Goal: Task Accomplishment & Management: Use online tool/utility

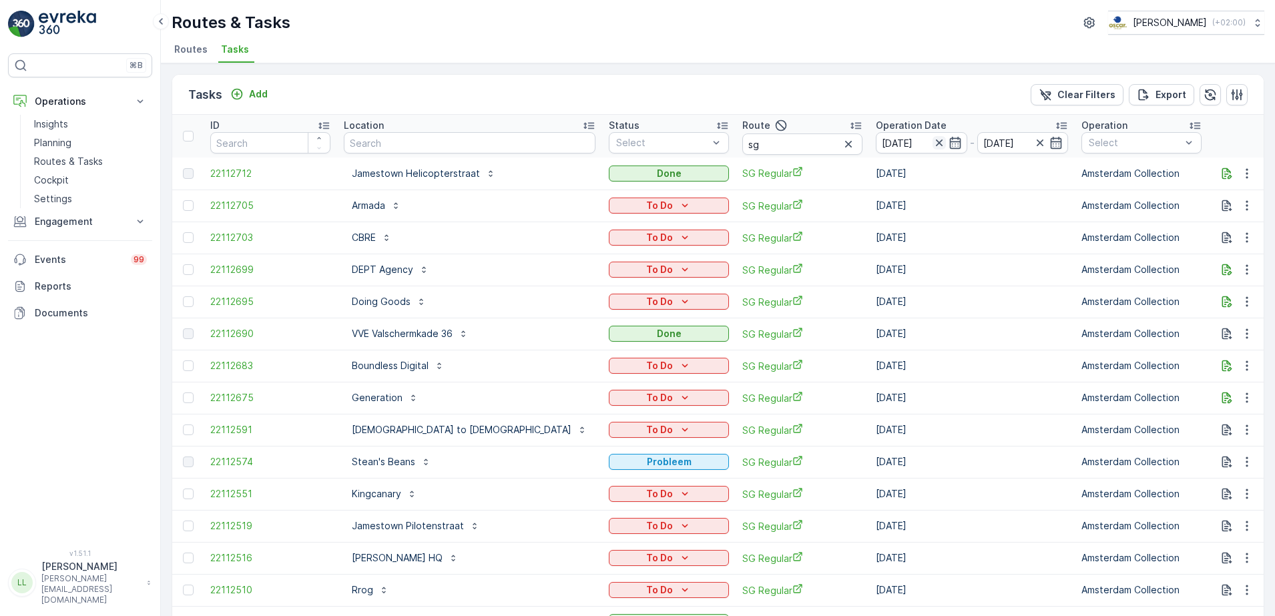
click at [933, 142] on icon "button" at bounding box center [939, 142] width 13 height 13
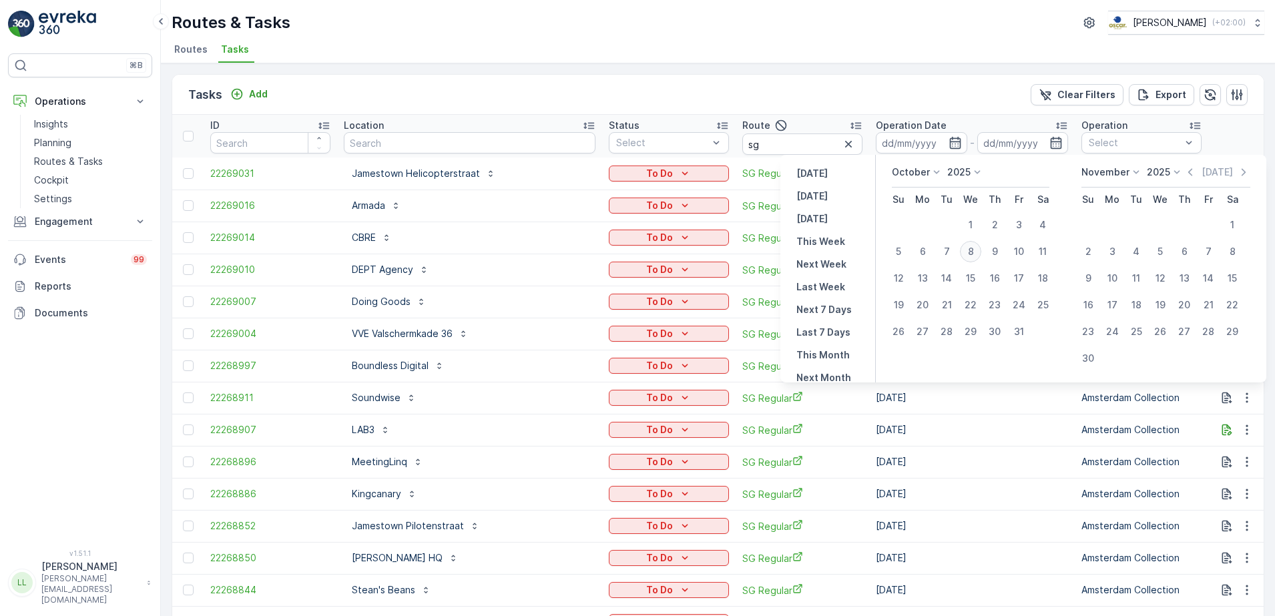
click at [978, 260] on div "8" at bounding box center [970, 251] width 21 height 21
type input "[DATE]"
click at [978, 260] on div "8" at bounding box center [970, 251] width 21 height 21
type input "[DATE]"
click at [978, 260] on div "8" at bounding box center [970, 251] width 21 height 21
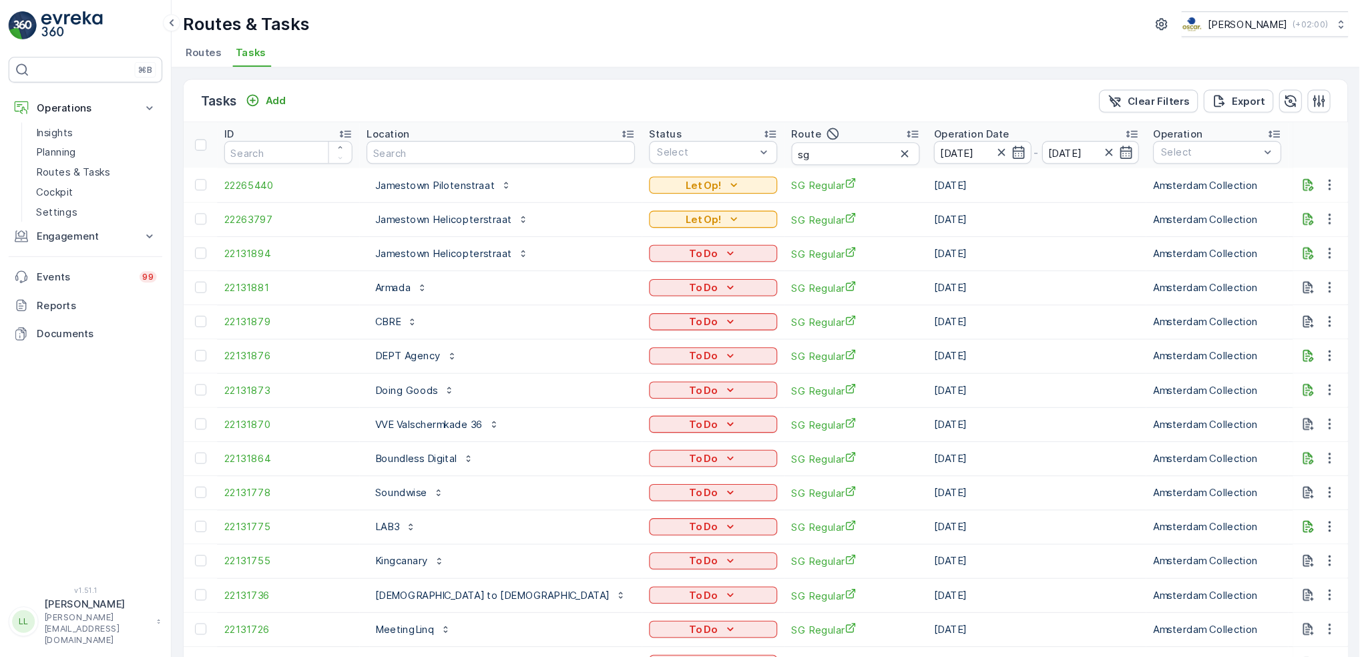
scroll to position [303, 0]
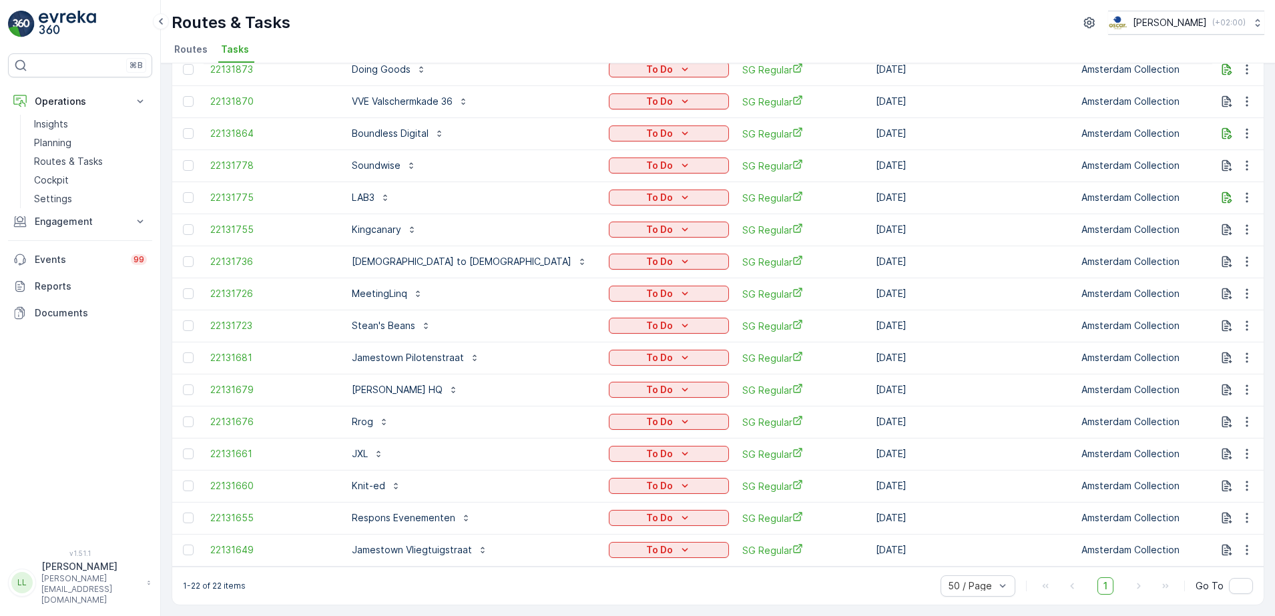
click at [74, 459] on div "⌘B Operations Insights Planning Routes & Tasks Cockpit Settings Engagement Insi…" at bounding box center [80, 293] width 144 height 480
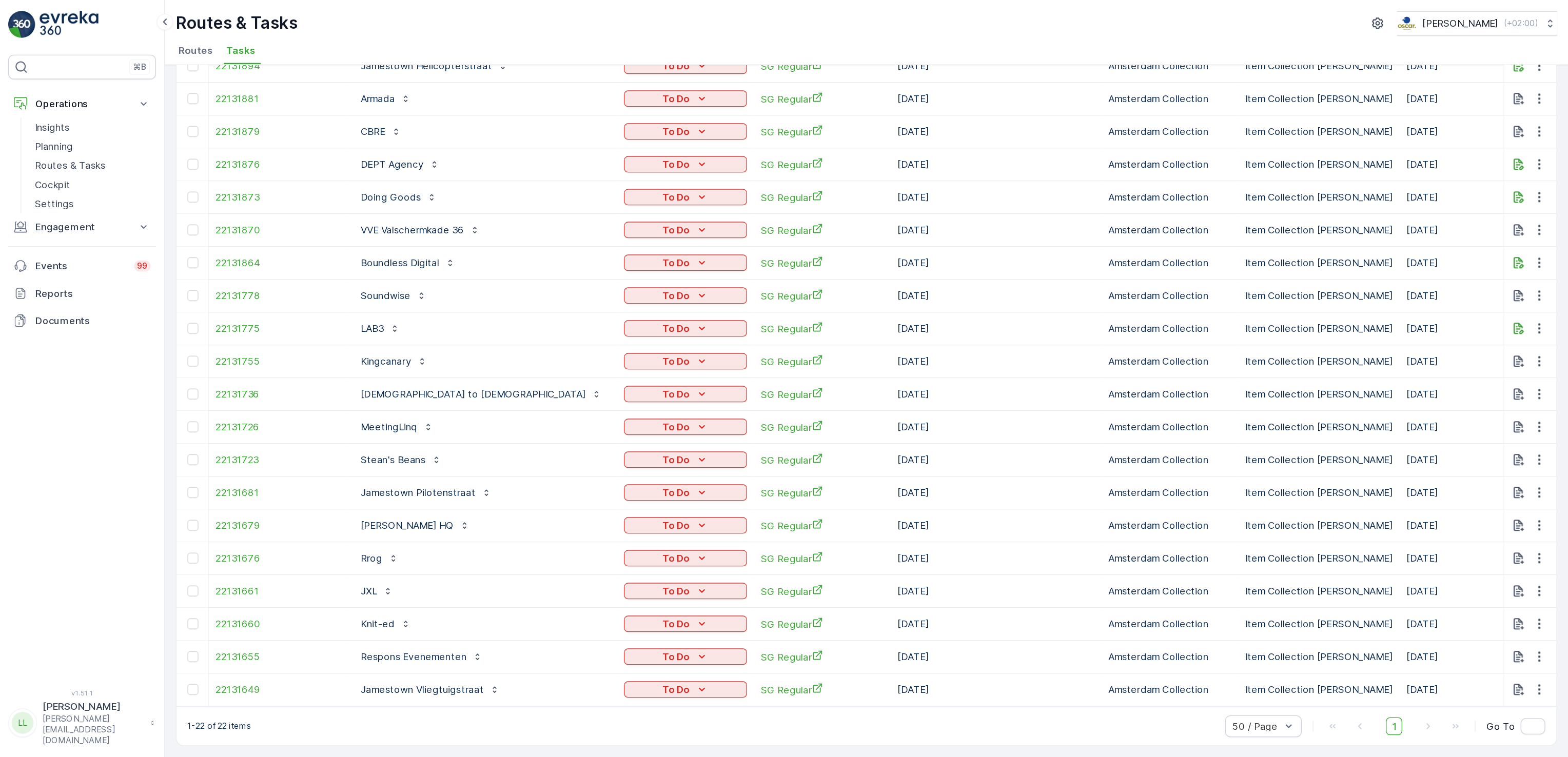
scroll to position [0, 0]
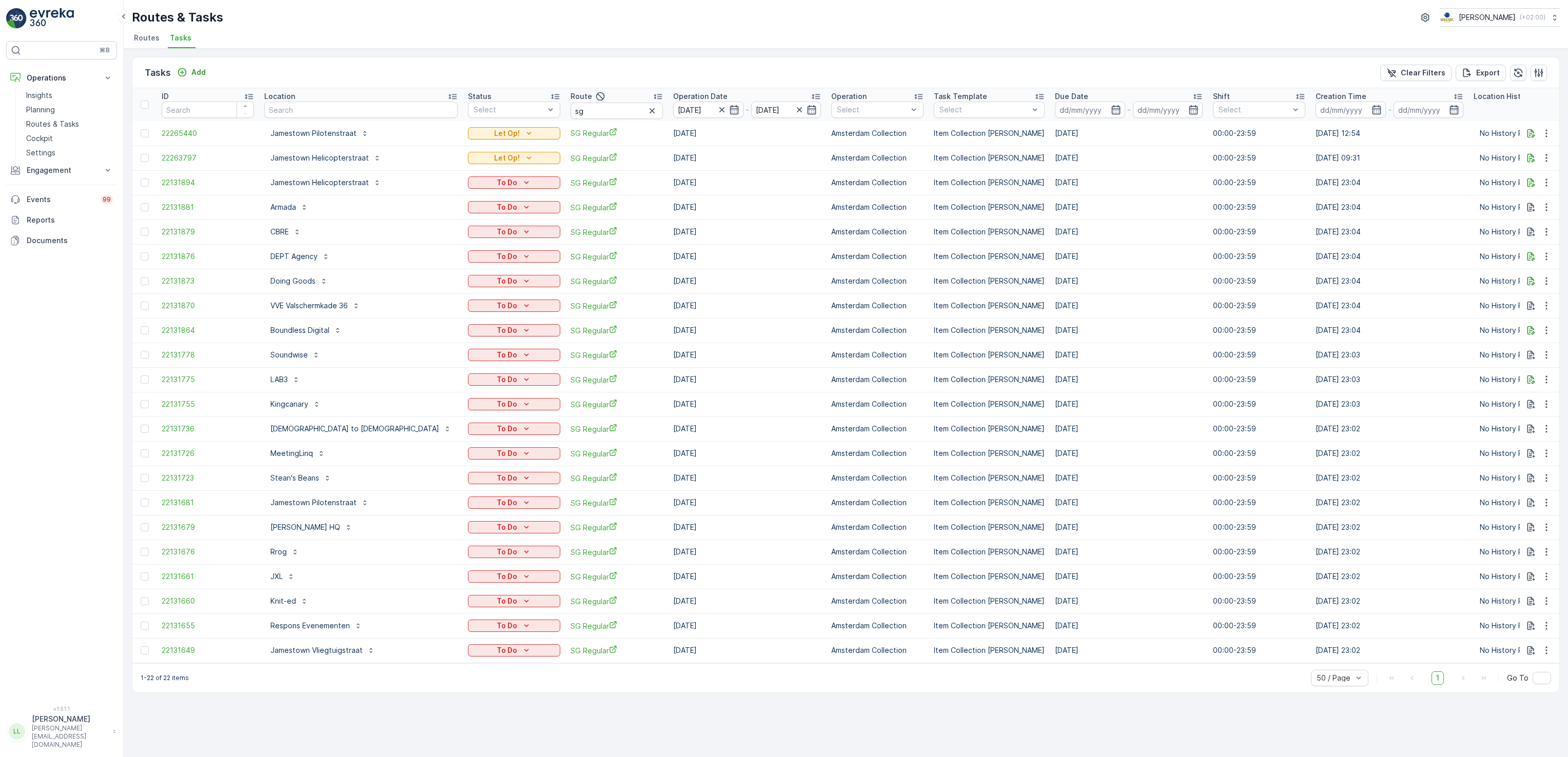
drag, startPoint x: 907, startPoint y: 2, endPoint x: 40, endPoint y: 496, distance: 997.9
click at [40, 473] on div "⌘B Operations Insights Planning Routes & Tasks Cockpit Settings Engagement Insi…" at bounding box center [61, 366] width 111 height 652
